Goal: Share content: Share content

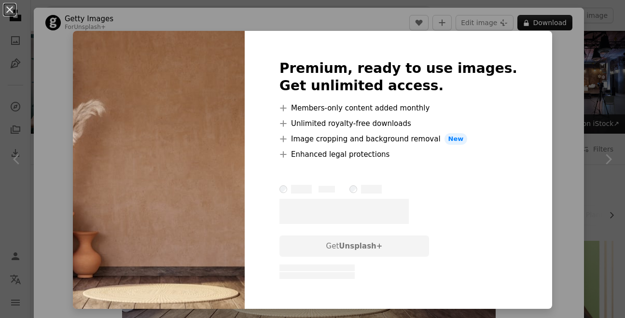
scroll to position [936, 0]
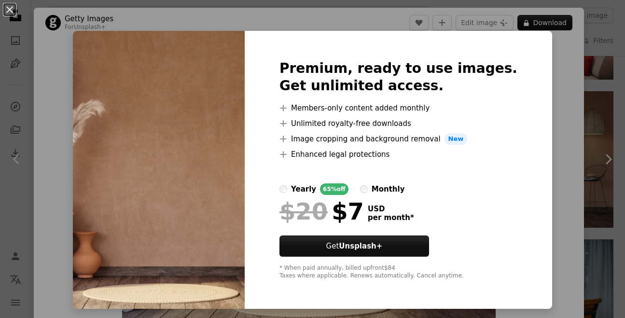
click at [553, 23] on div "An X shape Premium, ready to use images. Get unlimited access. A plus sign Memb…" at bounding box center [312, 159] width 625 height 318
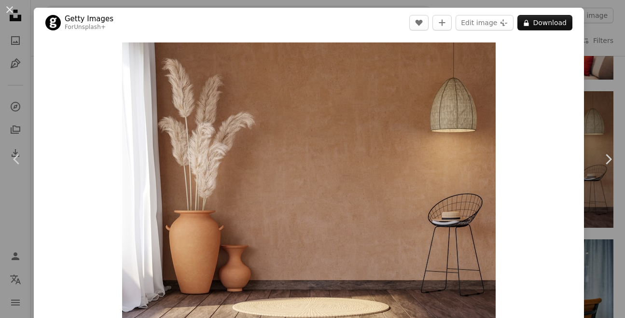
click at [553, 23] on button "A lock Download" at bounding box center [544, 22] width 55 height 15
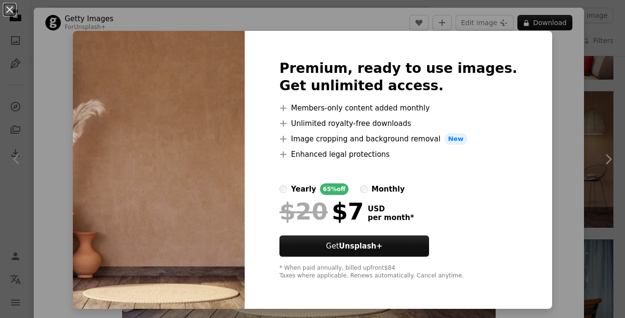
click at [553, 23] on div "An X shape Premium, ready to use images. Get unlimited access. A plus sign Memb…" at bounding box center [312, 159] width 625 height 318
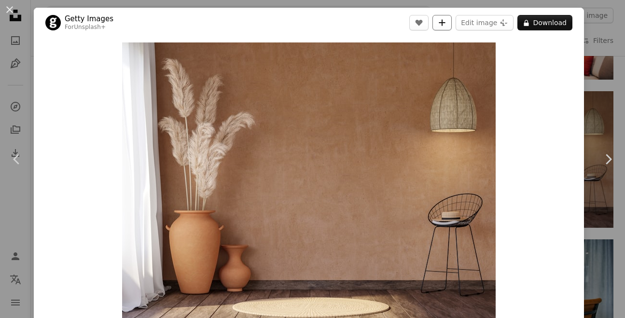
click at [446, 26] on icon "A plus sign" at bounding box center [442, 23] width 8 height 8
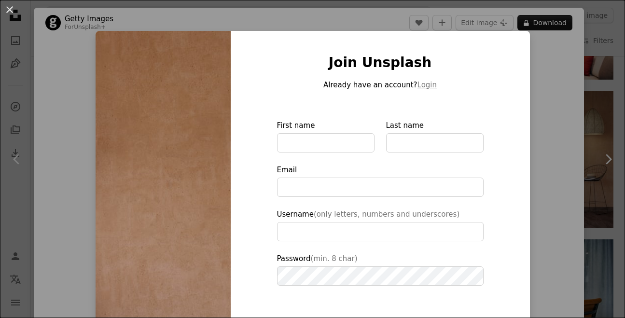
type input "**********"
click at [184, 18] on div "An X shape Join Unsplash Already have an account? Login First name Last name Em…" at bounding box center [312, 159] width 625 height 318
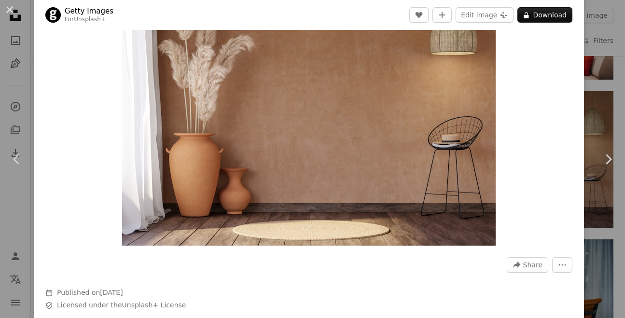
scroll to position [79, 0]
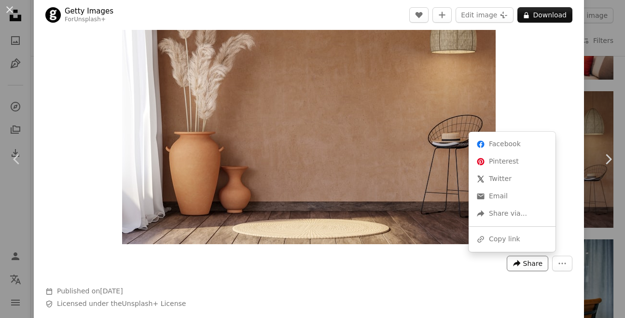
click at [540, 265] on span "Share" at bounding box center [532, 263] width 19 height 14
click at [501, 162] on link "Pinterest icon Pinterest" at bounding box center [511, 161] width 79 height 17
